Goal: Task Accomplishment & Management: Manage account settings

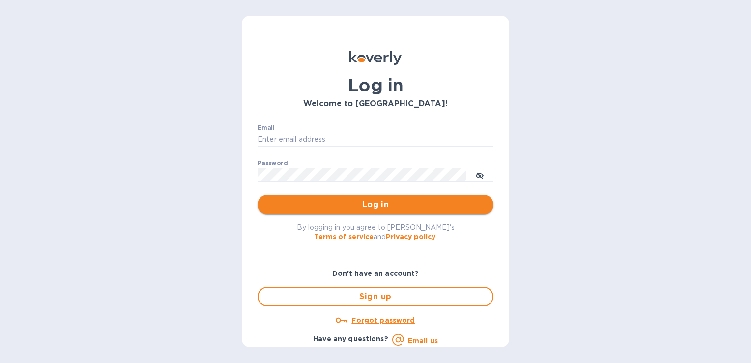
type input "[EMAIL_ADDRESS][DOMAIN_NAME]"
click at [333, 202] on span "Log in" at bounding box center [375, 205] width 220 height 12
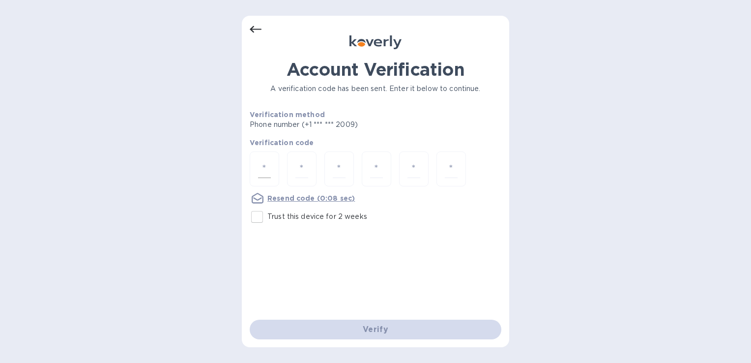
click at [262, 164] on input "number" at bounding box center [264, 169] width 13 height 18
type input "5"
type input "0"
type input "1"
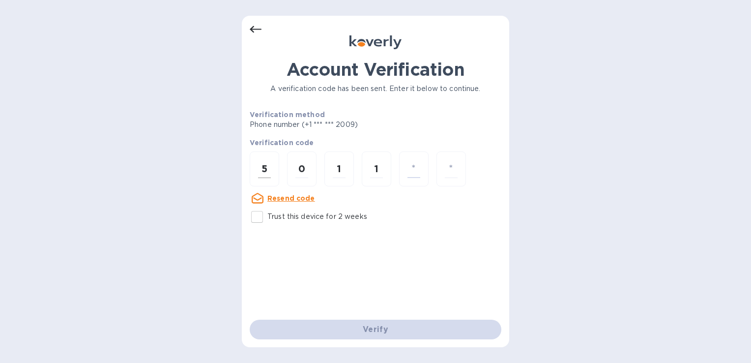
type input "0"
type input "5"
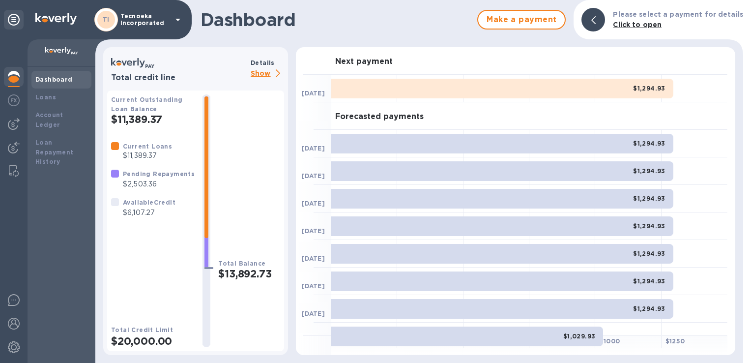
click at [595, 21] on div at bounding box center [593, 20] width 24 height 24
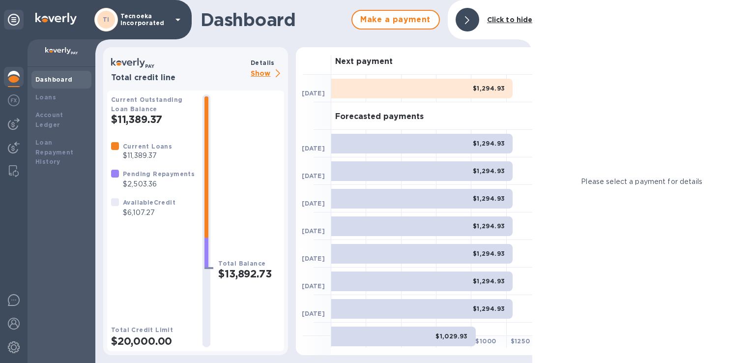
click at [475, 19] on div at bounding box center [468, 20] width 24 height 24
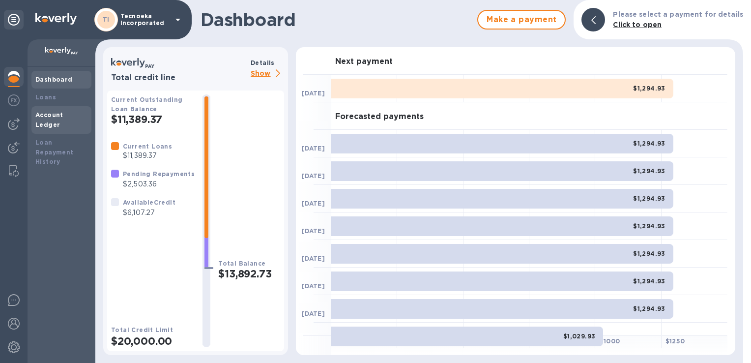
click at [57, 117] on b "Account Ledger" at bounding box center [49, 119] width 28 height 17
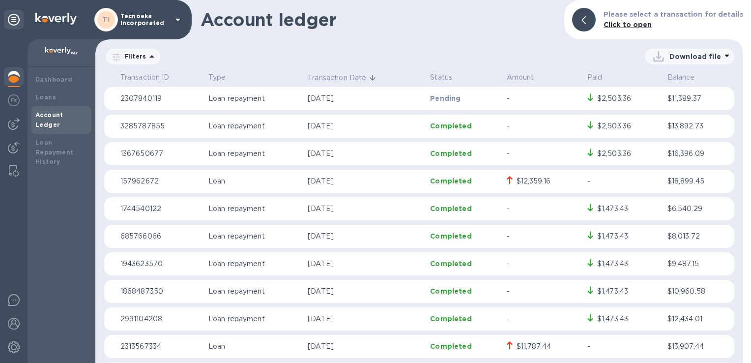
click at [704, 57] on p "Download file" at bounding box center [695, 57] width 52 height 10
click at [680, 110] on li "PDF file" at bounding box center [690, 108] width 67 height 28
click at [51, 143] on b "Loan Repayment History" at bounding box center [54, 152] width 38 height 27
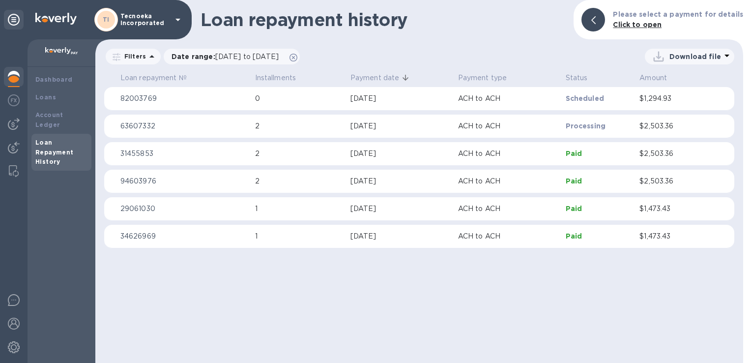
click at [572, 108] on td "Scheduled" at bounding box center [599, 99] width 74 height 24
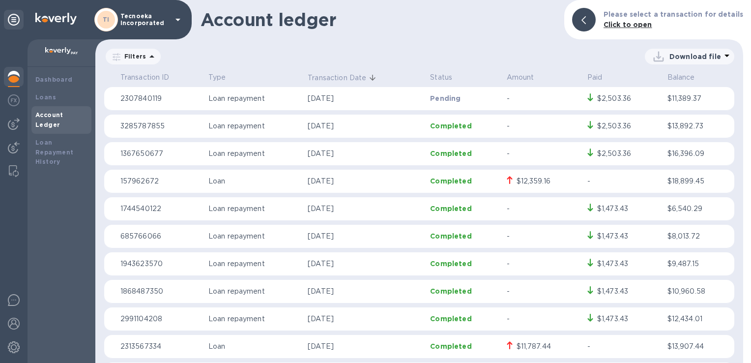
click at [178, 19] on icon at bounding box center [177, 20] width 5 height 2
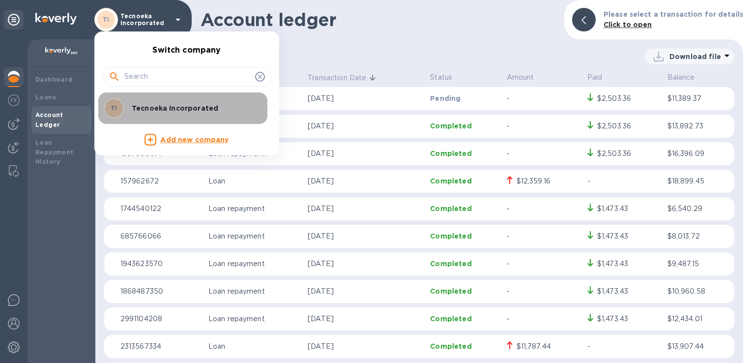
click at [182, 115] on div "TI Tecnoeka Incorporated" at bounding box center [178, 108] width 153 height 24
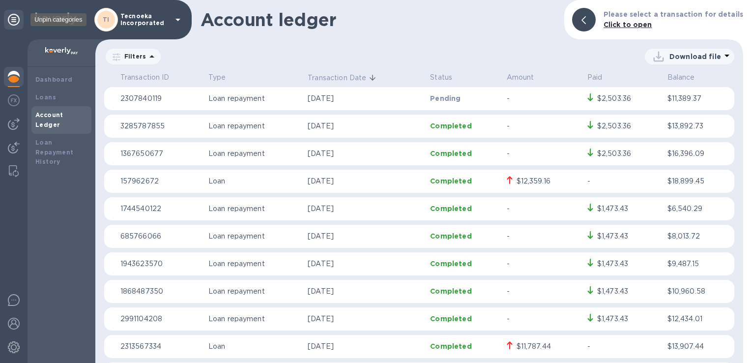
click at [18, 21] on icon at bounding box center [14, 20] width 12 height 12
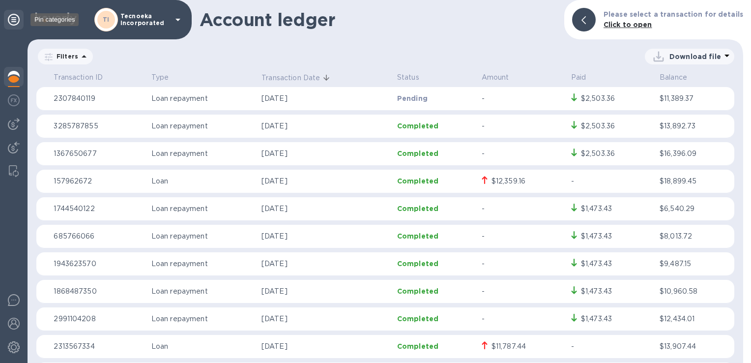
click at [18, 19] on icon at bounding box center [14, 20] width 12 height 12
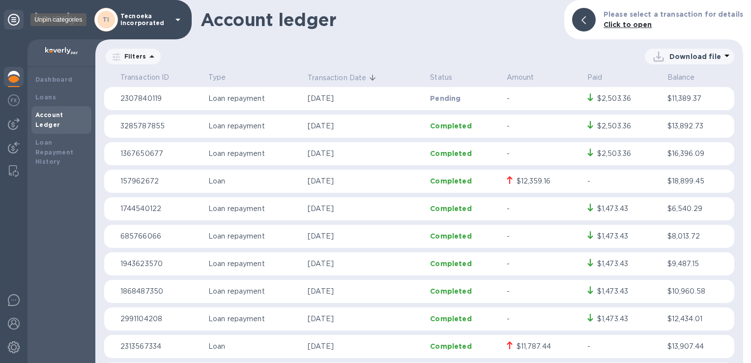
click at [18, 19] on icon at bounding box center [14, 20] width 12 height 12
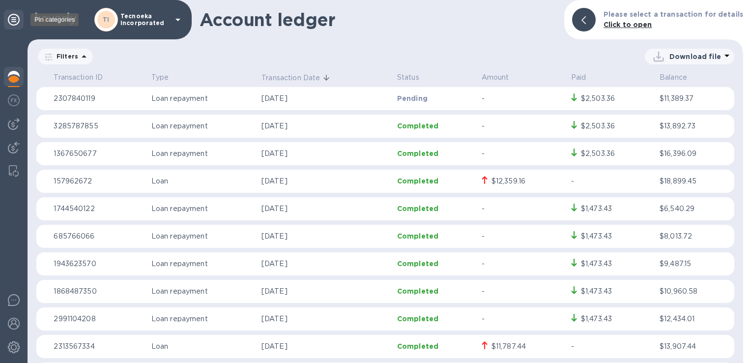
click at [18, 19] on icon at bounding box center [14, 20] width 12 height 12
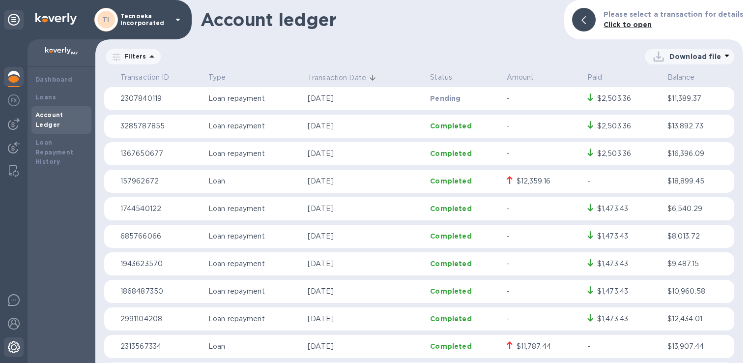
click at [8, 353] on div at bounding box center [14, 348] width 20 height 22
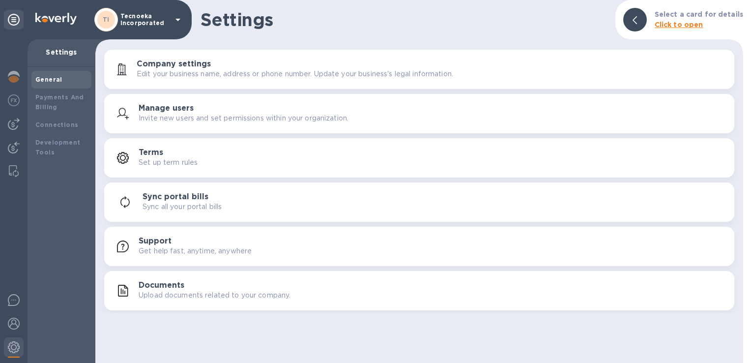
click at [9, 335] on div at bounding box center [14, 347] width 20 height 24
click at [20, 323] on div at bounding box center [14, 325] width 20 height 22
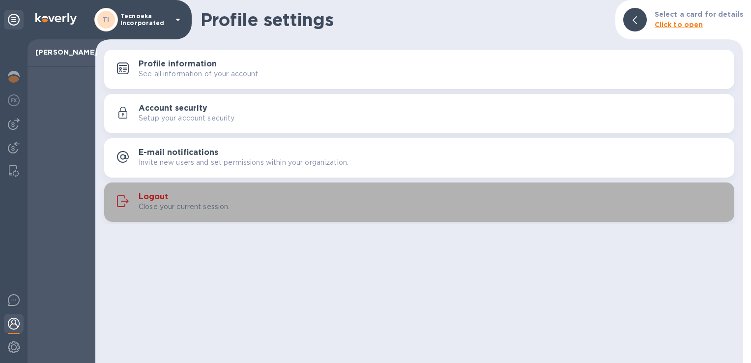
click at [169, 198] on div "Logout Close your current session." at bounding box center [433, 202] width 588 height 20
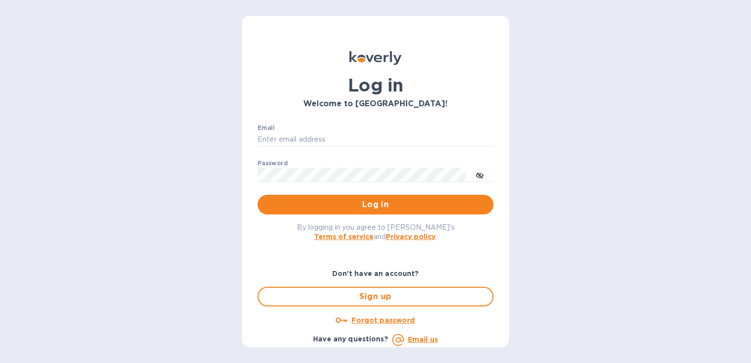
type input "[EMAIL_ADDRESS][DOMAIN_NAME]"
drag, startPoint x: 408, startPoint y: 140, endPoint x: 236, endPoint y: 131, distance: 172.3
click at [238, 131] on div "Log in Welcome to Koverly! Email rob.comings@tecnoeka.com ​ Password ​ Log in B…" at bounding box center [375, 181] width 751 height 363
click at [480, 172] on icon "toggle password visibility" at bounding box center [480, 176] width 8 height 8
click at [250, 169] on div "Email rob.comings@tecnoeka.com ​ Password ​ Log in" at bounding box center [376, 169] width 252 height 106
